Goal: Task Accomplishment & Management: Use online tool/utility

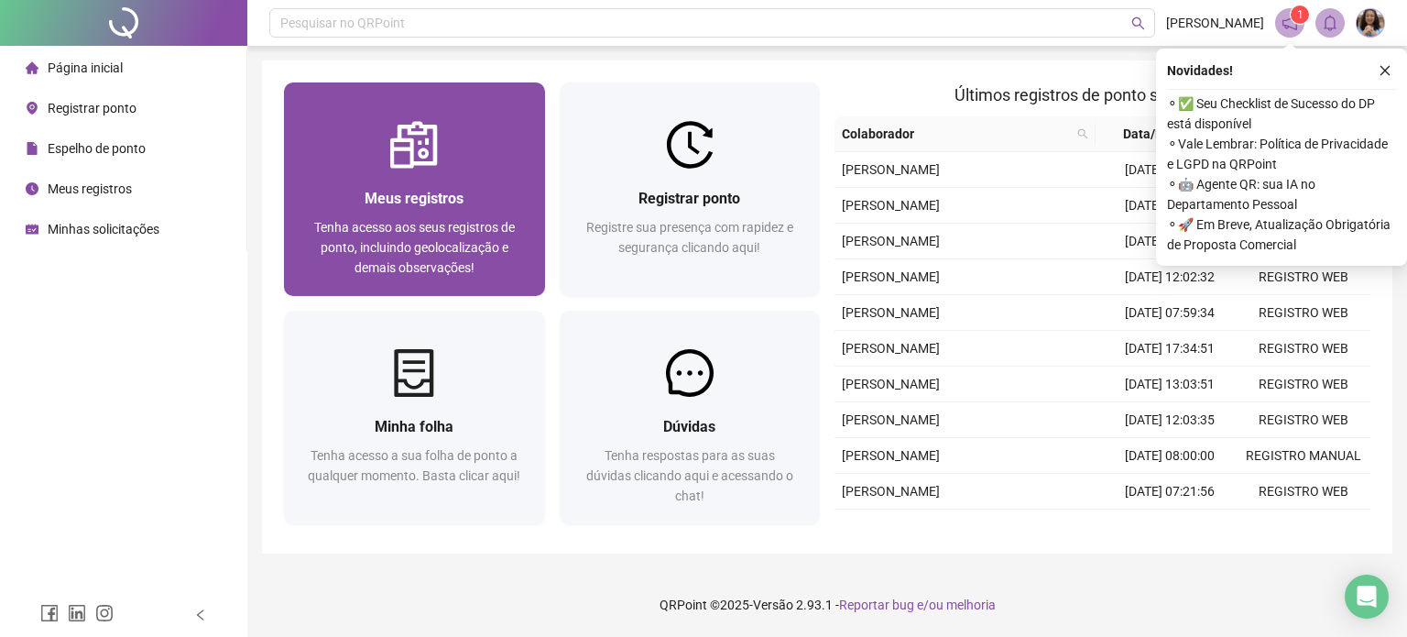
click at [416, 162] on img at bounding box center [414, 145] width 48 height 48
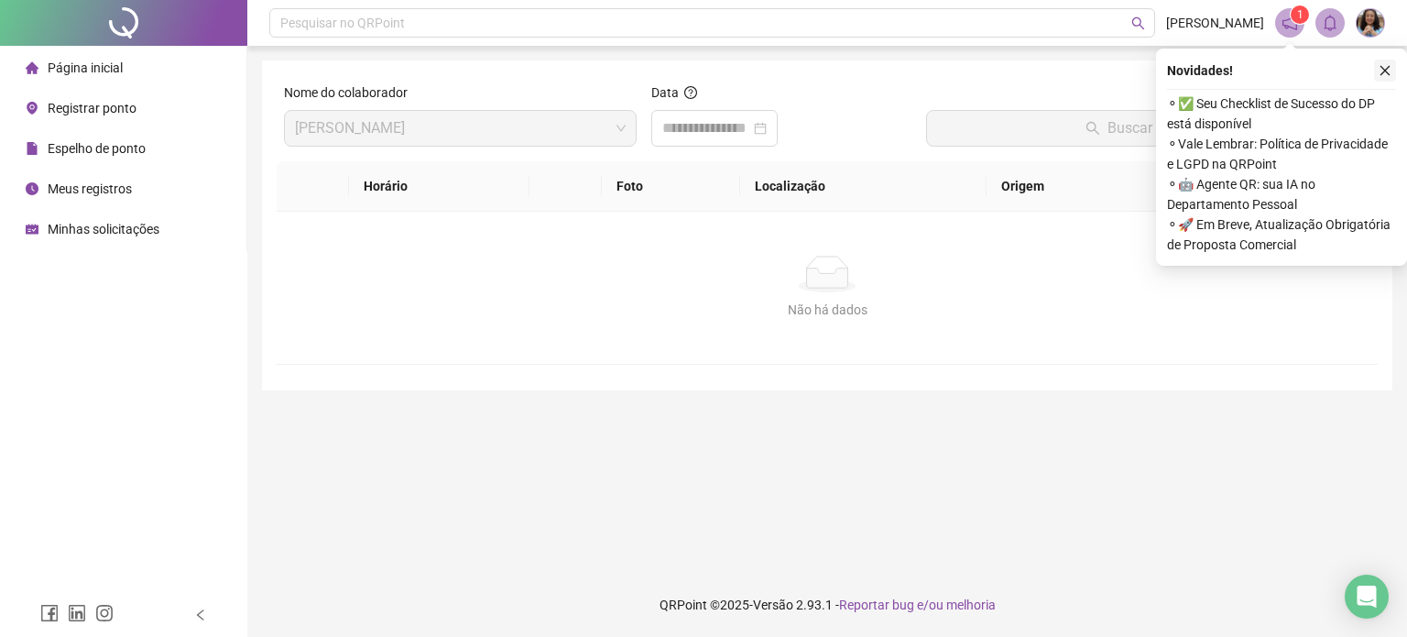
click at [1381, 71] on icon "close" at bounding box center [1385, 70] width 13 height 13
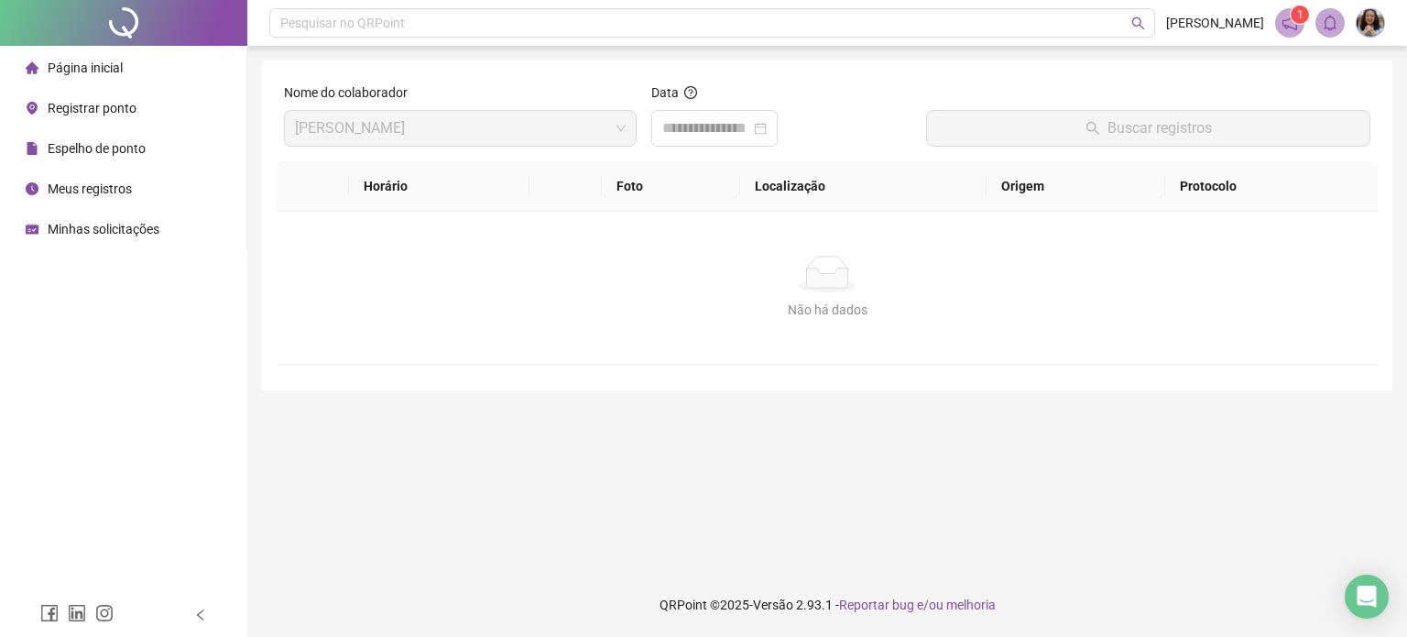
click at [104, 73] on span "Página inicial" at bounding box center [85, 67] width 75 height 15
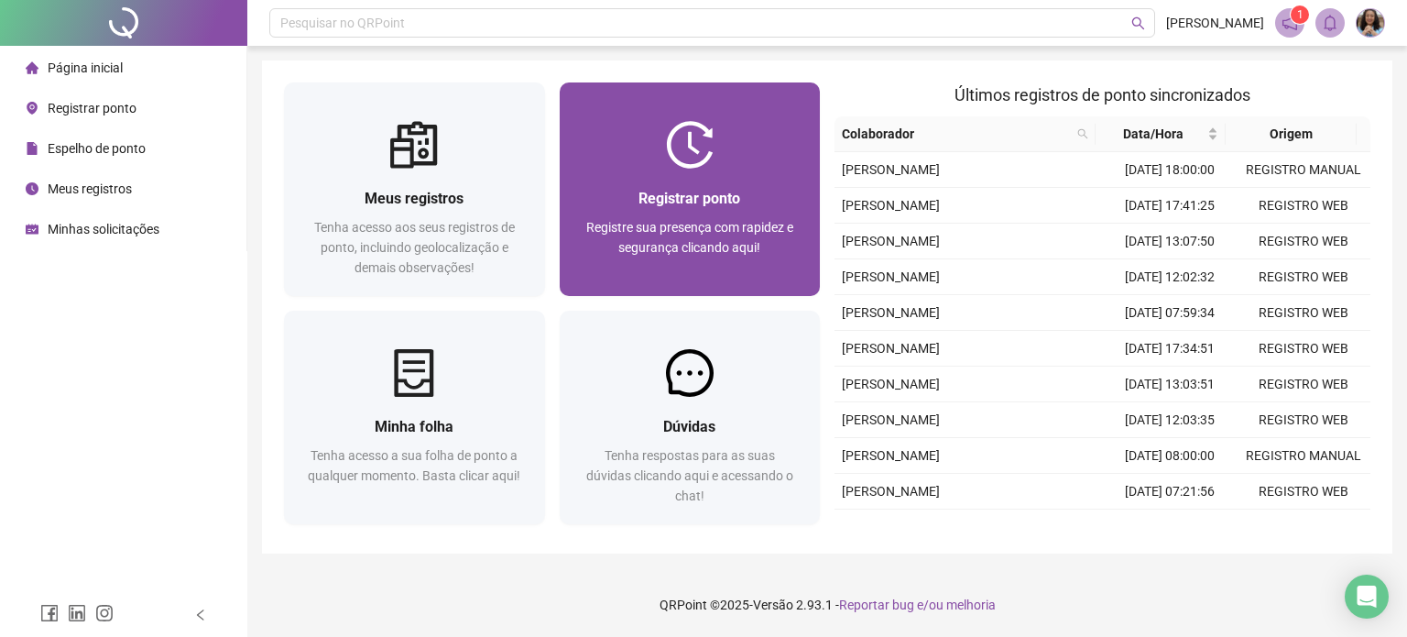
click at [705, 185] on div "Registrar ponto Registre sua presença com rapidez e segurança clicando aqui!" at bounding box center [690, 232] width 261 height 127
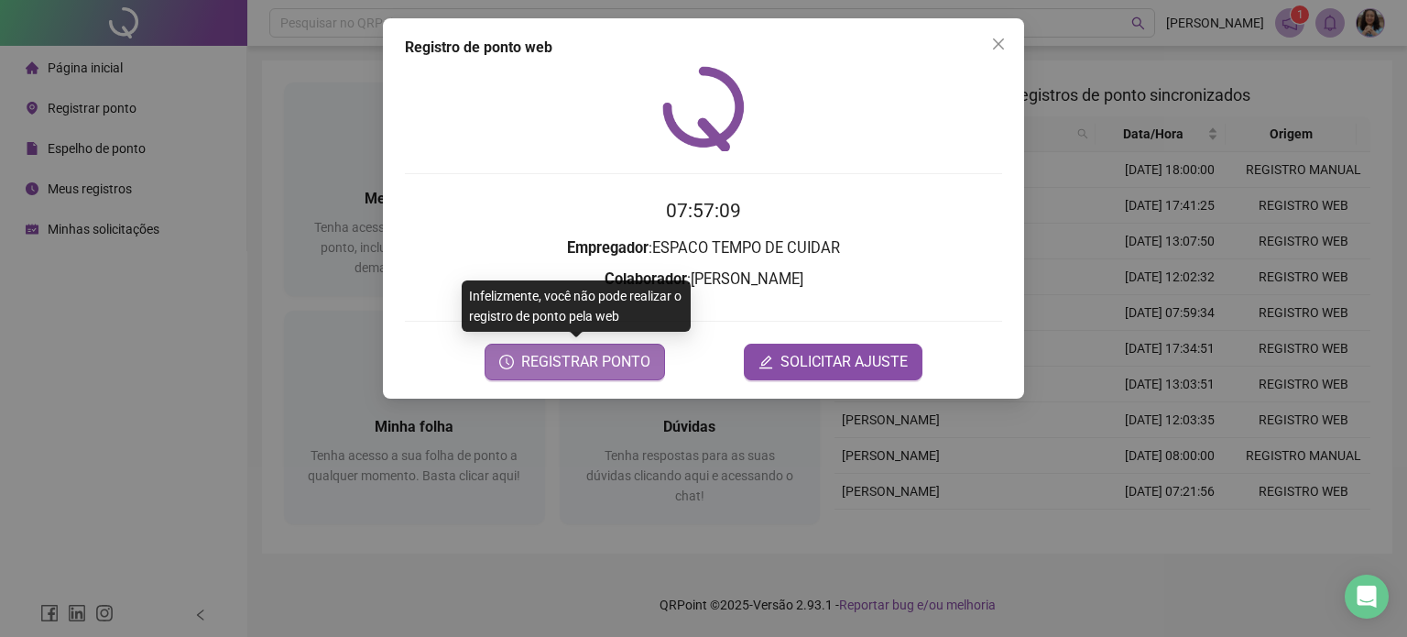
click at [579, 364] on span "REGISTRAR PONTO" at bounding box center [585, 362] width 129 height 22
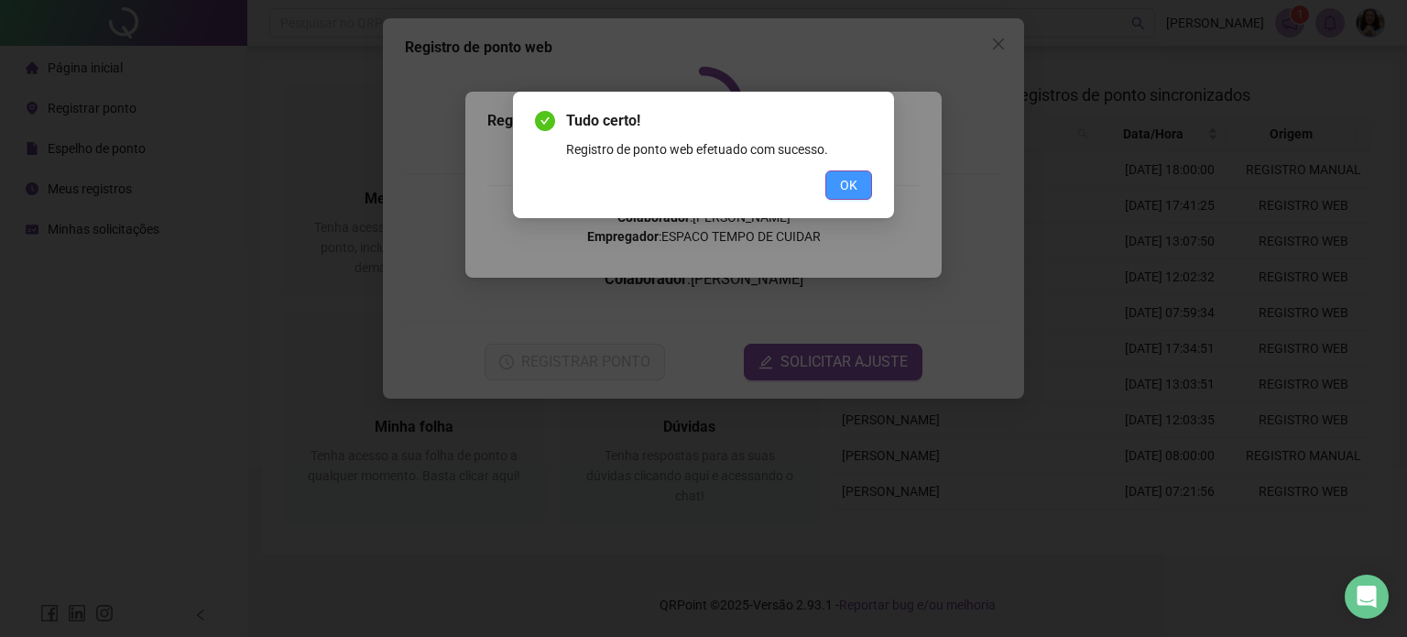
click at [839, 186] on button "OK" at bounding box center [848, 184] width 47 height 29
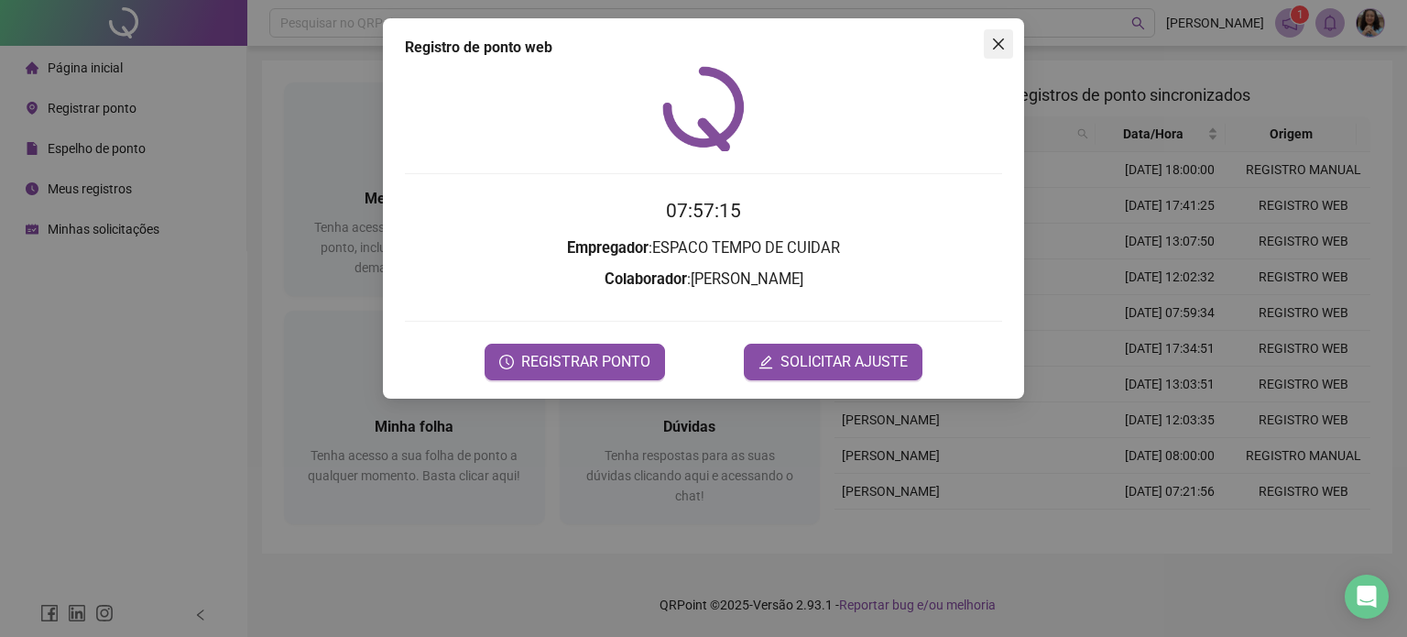
click at [991, 46] on icon "close" at bounding box center [998, 44] width 15 height 15
